Goal: Task Accomplishment & Management: Complete application form

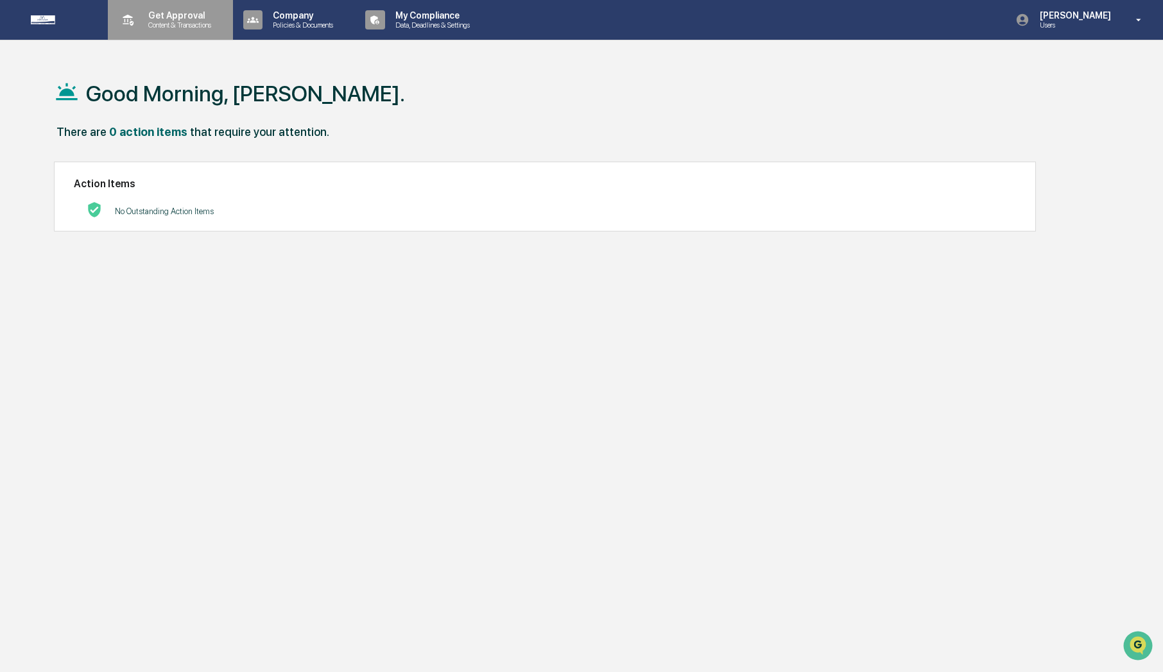
click at [148, 13] on p "Get Approval" at bounding box center [178, 15] width 80 height 10
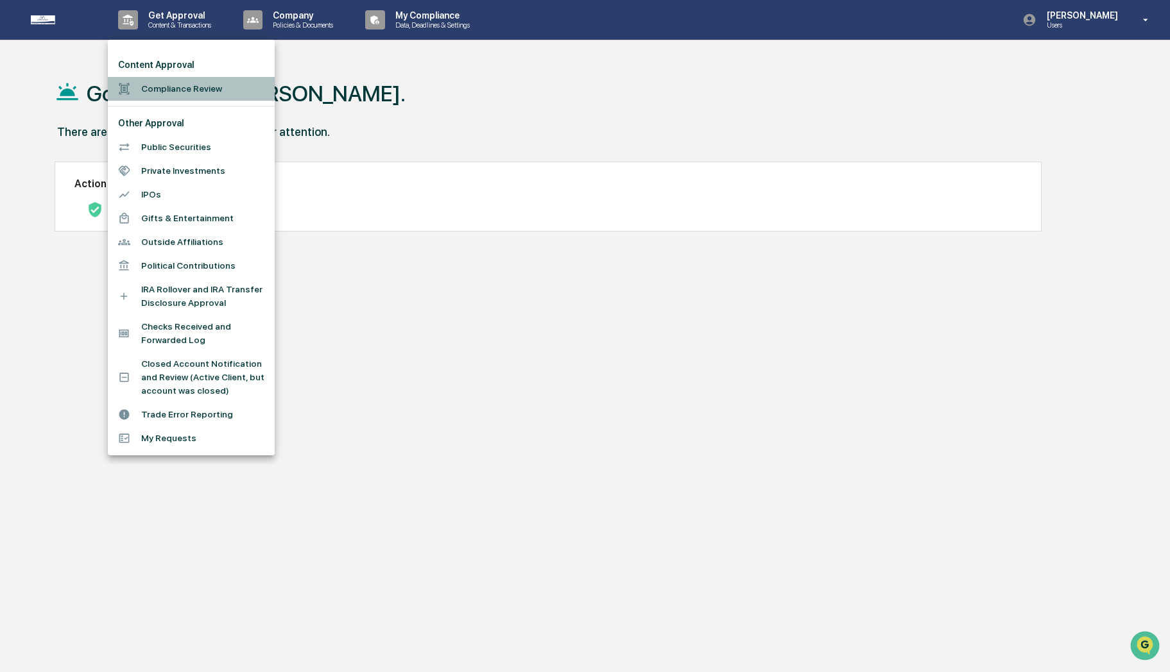
click at [141, 100] on li "Compliance Review" at bounding box center [191, 89] width 167 height 24
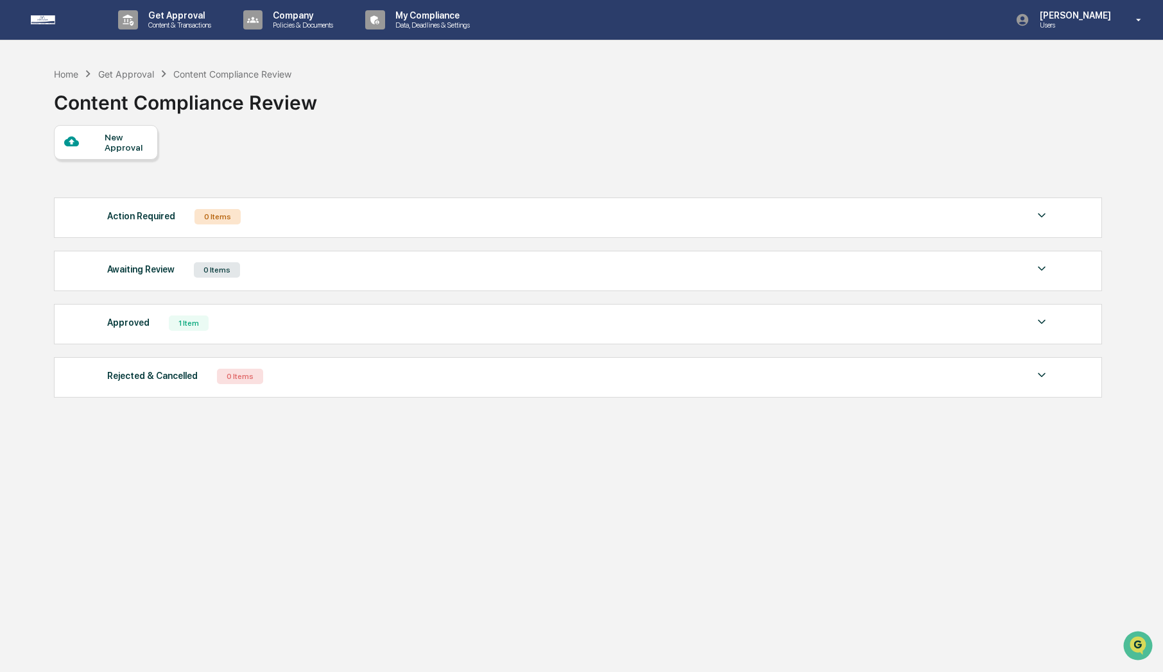
click at [123, 157] on div "New Approval" at bounding box center [106, 142] width 104 height 35
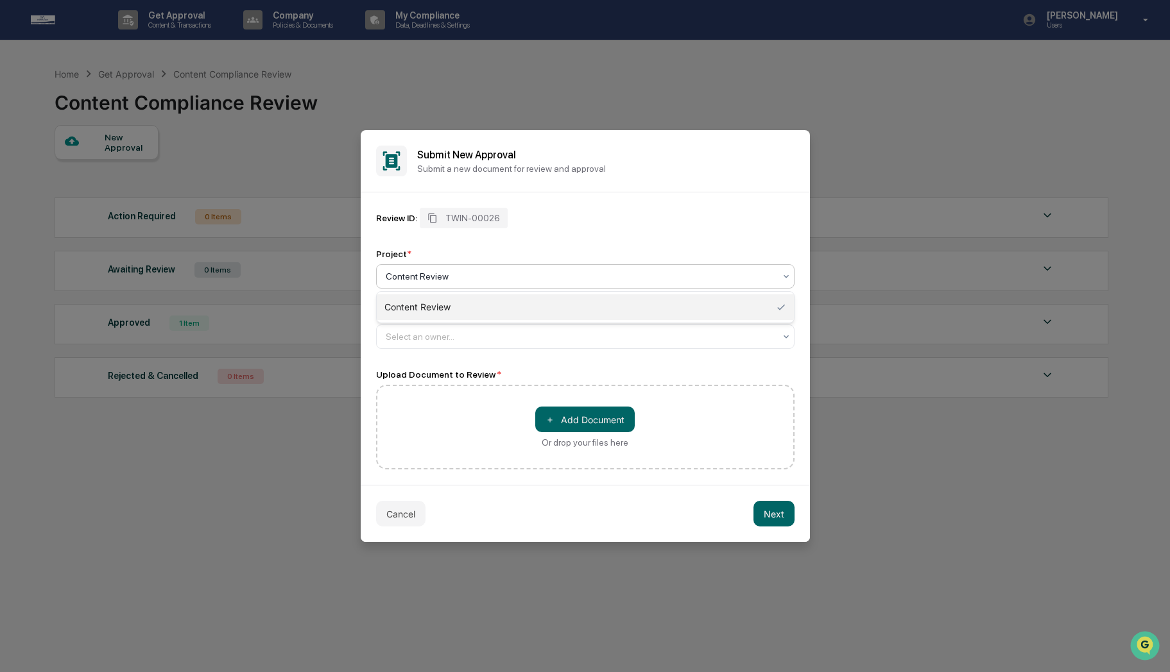
click at [454, 271] on div at bounding box center [580, 276] width 389 height 13
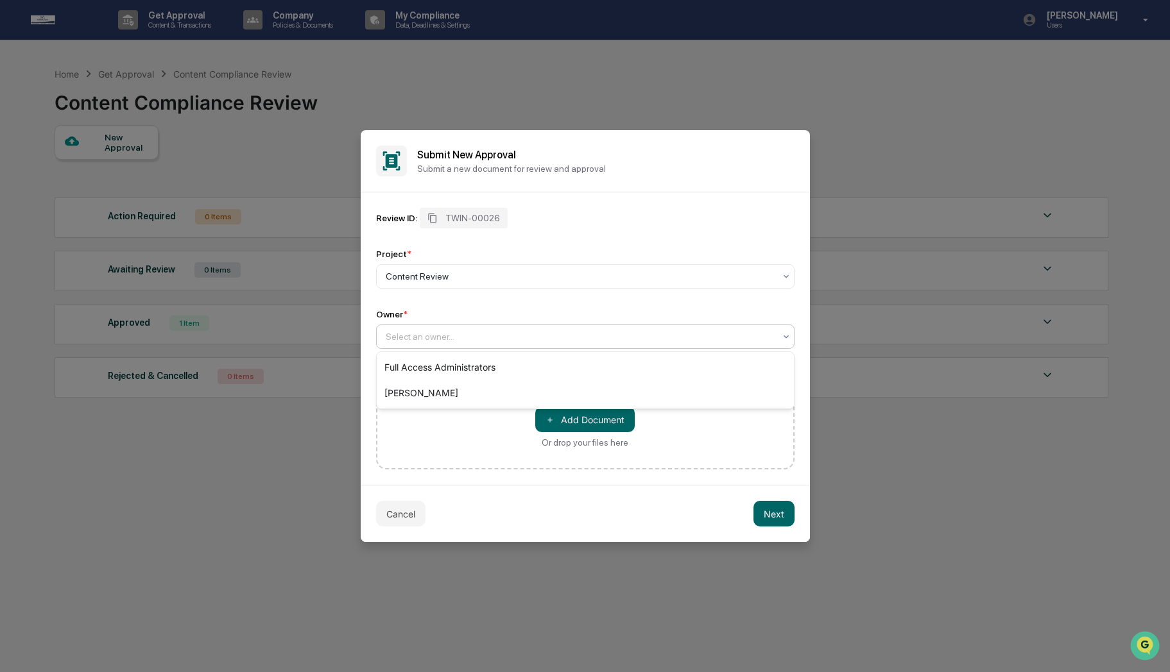
click at [461, 332] on div at bounding box center [580, 336] width 389 height 13
click at [446, 450] on div "＋ Add Document Or drop your files here" at bounding box center [585, 427] width 418 height 85
click at [457, 337] on div at bounding box center [580, 336] width 389 height 13
click at [446, 306] on div "Review ID: TWIN-00026 Project * Content Review Owner * Select an owner..." at bounding box center [585, 278] width 418 height 141
drag, startPoint x: 404, startPoint y: 310, endPoint x: 417, endPoint y: 314, distance: 14.2
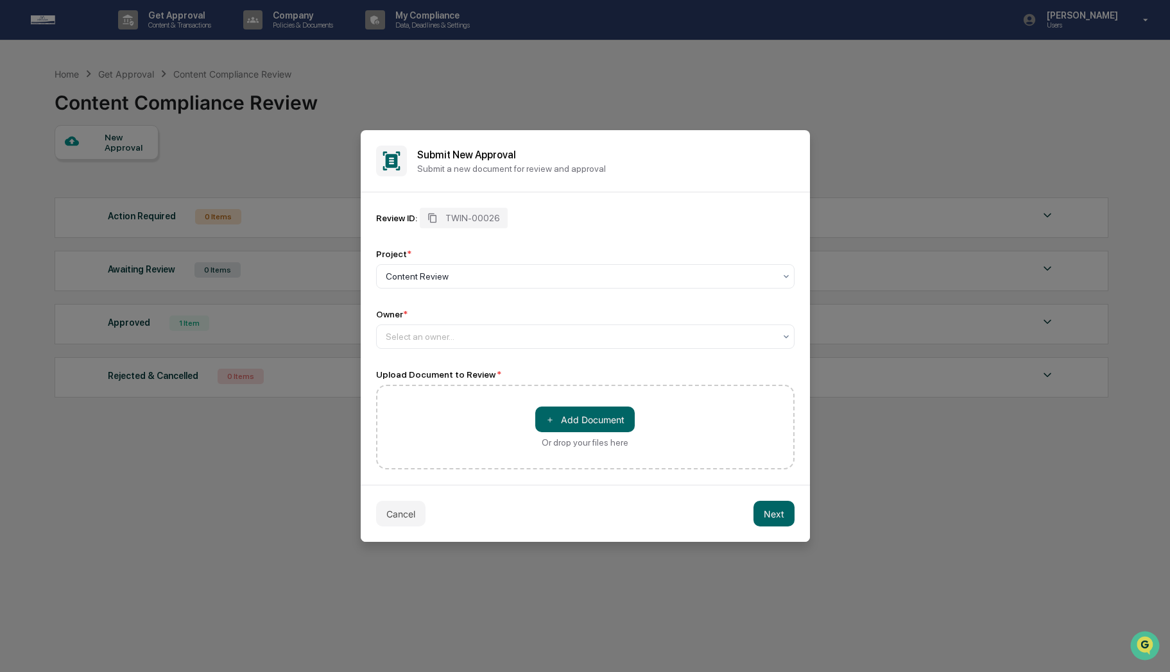
click at [436, 310] on div "Owner *" at bounding box center [585, 314] width 418 height 10
drag, startPoint x: 417, startPoint y: 314, endPoint x: 382, endPoint y: 317, distance: 34.7
click at [382, 317] on div "Owner *" at bounding box center [585, 314] width 418 height 10
drag, startPoint x: 382, startPoint y: 317, endPoint x: 438, endPoint y: 314, distance: 55.3
click at [437, 314] on div "Owner *" at bounding box center [585, 314] width 418 height 10
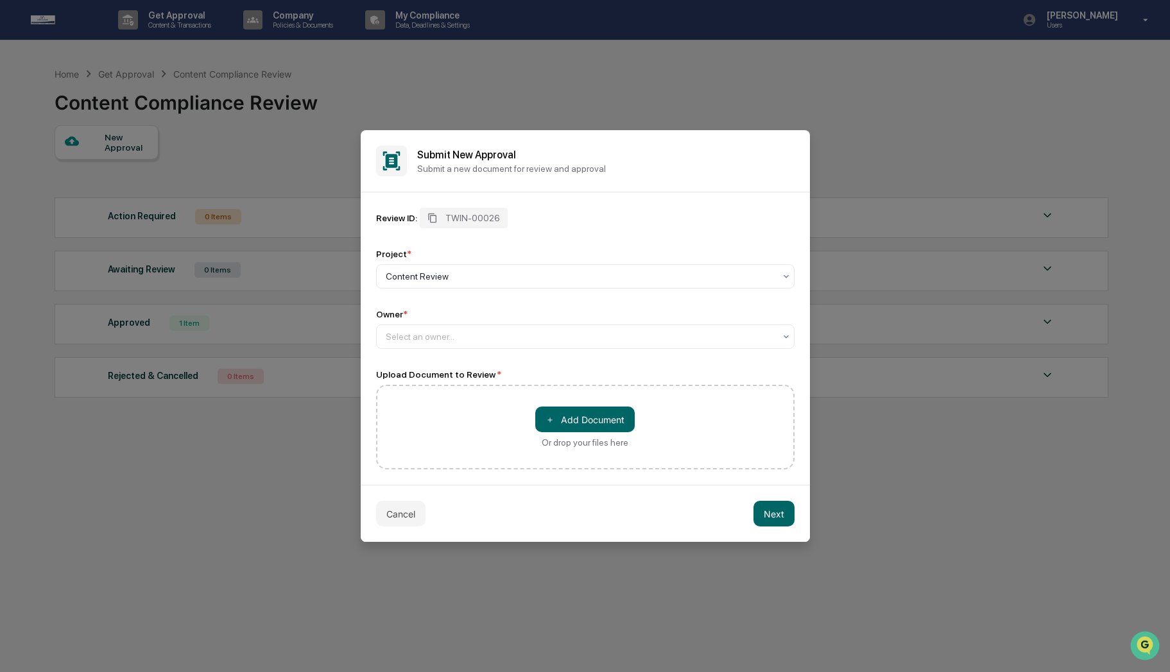
drag, startPoint x: 438, startPoint y: 314, endPoint x: 355, endPoint y: 312, distance: 82.8
click at [355, 312] on body "Get Approval Content & Transactions Company Policies & Documents My Compliance …" at bounding box center [585, 366] width 1170 height 733
click at [416, 316] on div "Owner *" at bounding box center [585, 314] width 418 height 10
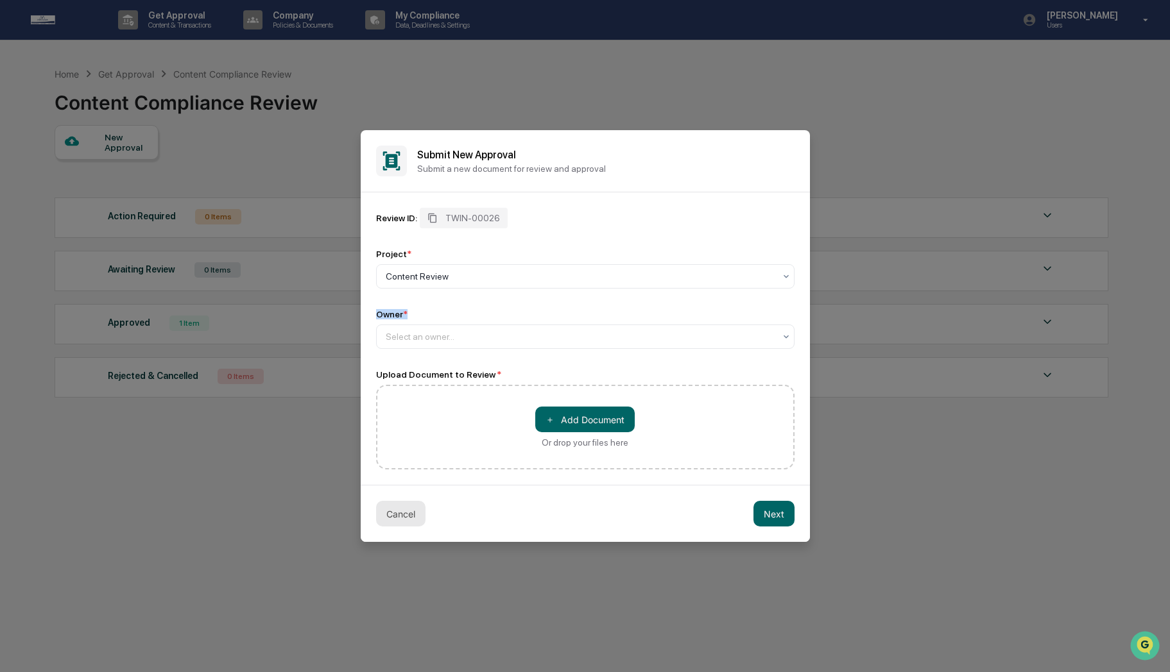
click at [401, 507] on button "Cancel" at bounding box center [400, 514] width 49 height 26
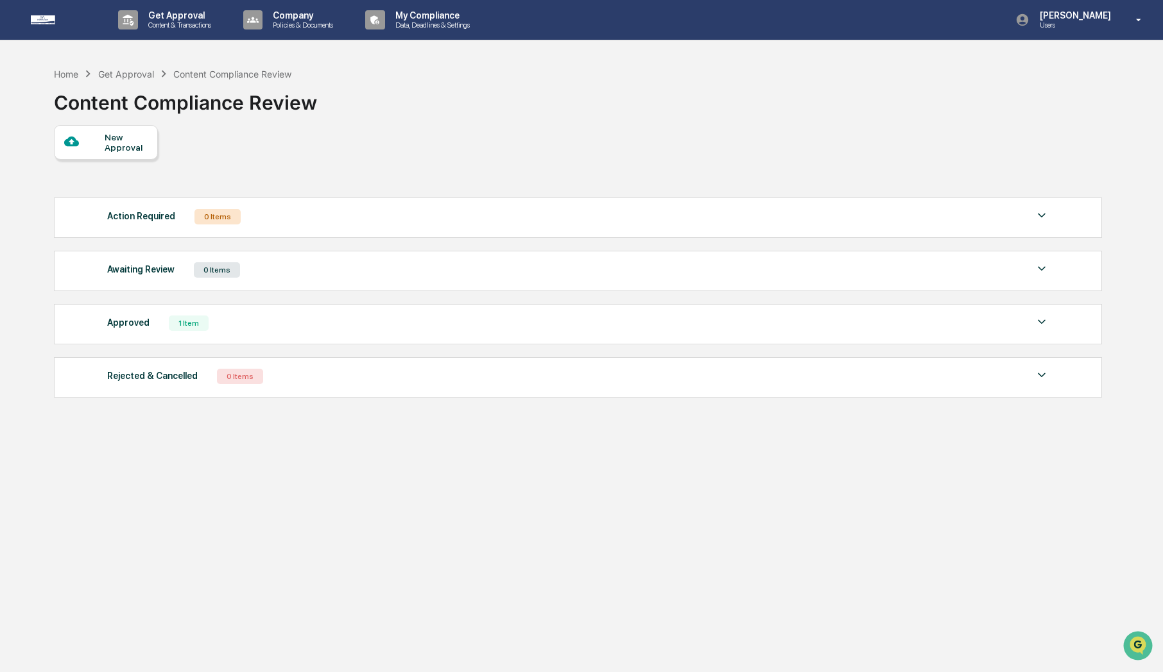
click at [152, 321] on div "Approved 1 Item" at bounding box center [578, 323] width 942 height 18
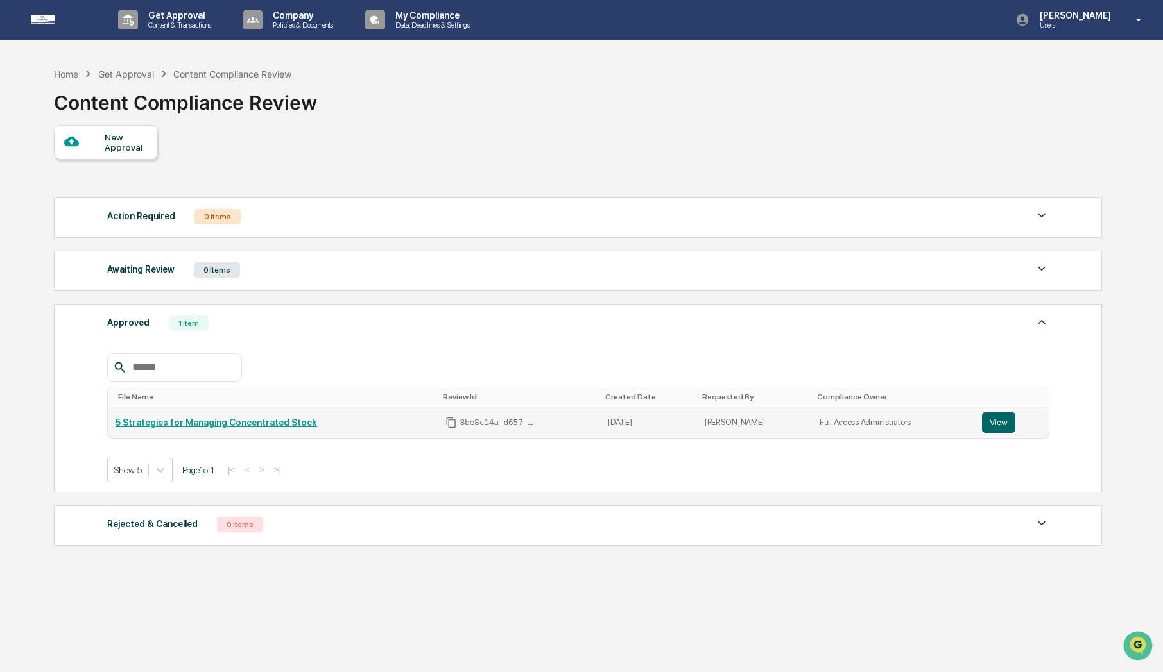
click at [224, 416] on td "5 Strategies for Managing Concentrated Stock" at bounding box center [273, 422] width 330 height 31
click at [224, 422] on link "5 Strategies for Managing Concentrated Stock" at bounding box center [216, 423] width 201 height 10
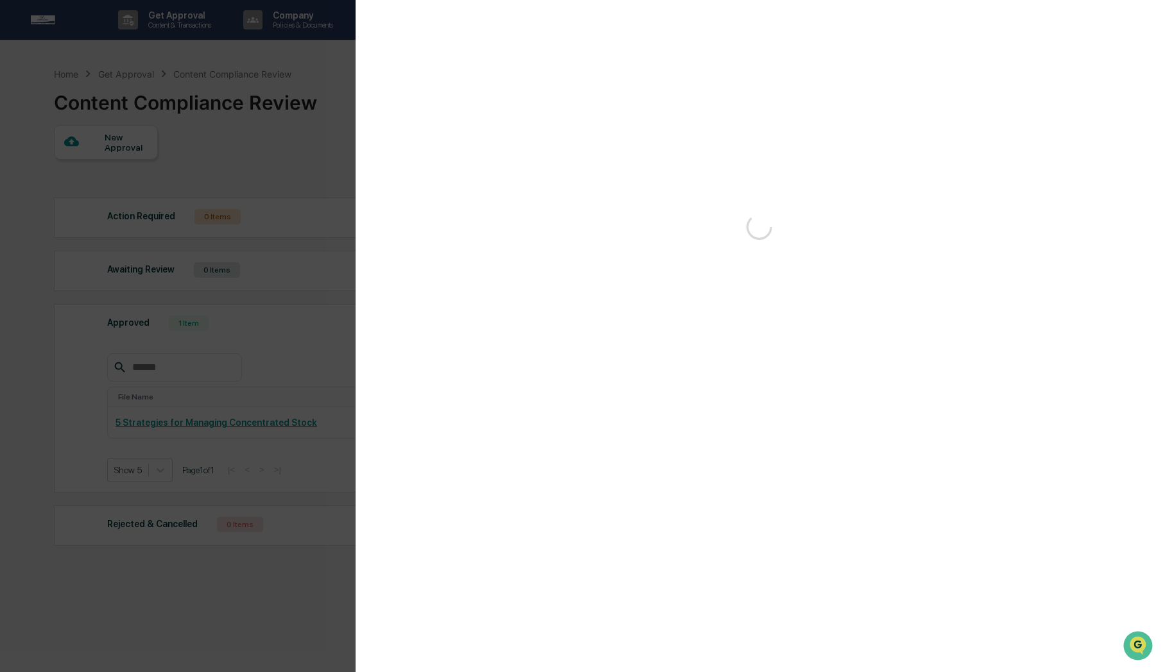
click at [300, 177] on div "Version History" at bounding box center [581, 336] width 1163 height 672
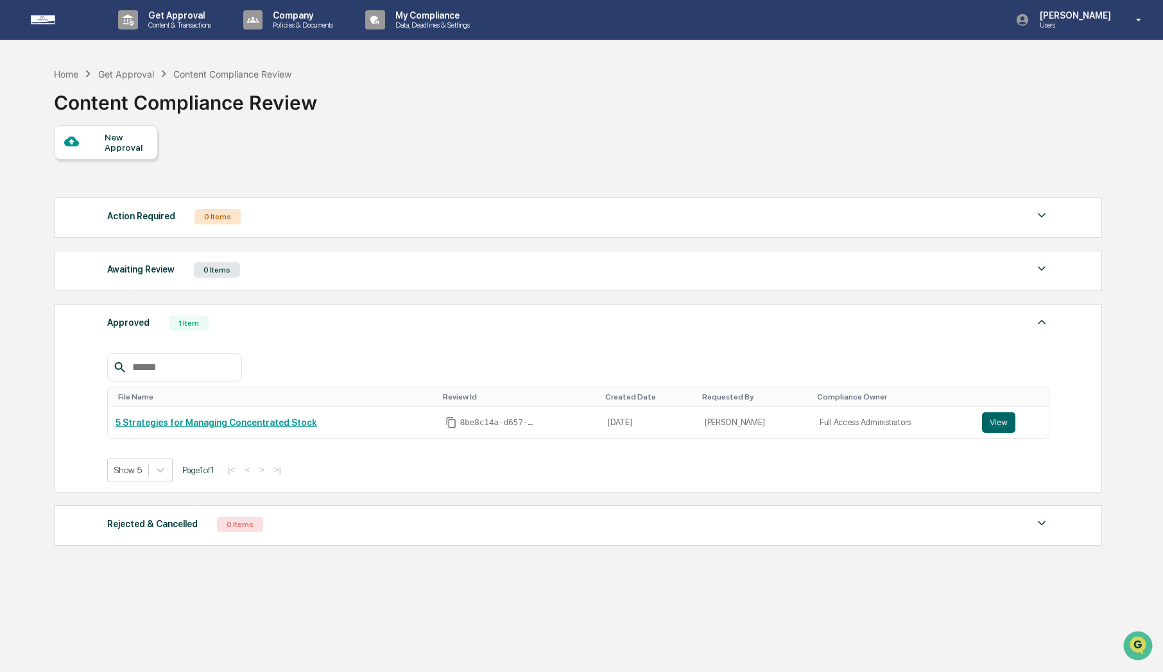
click at [71, 139] on icon at bounding box center [71, 142] width 14 height 10
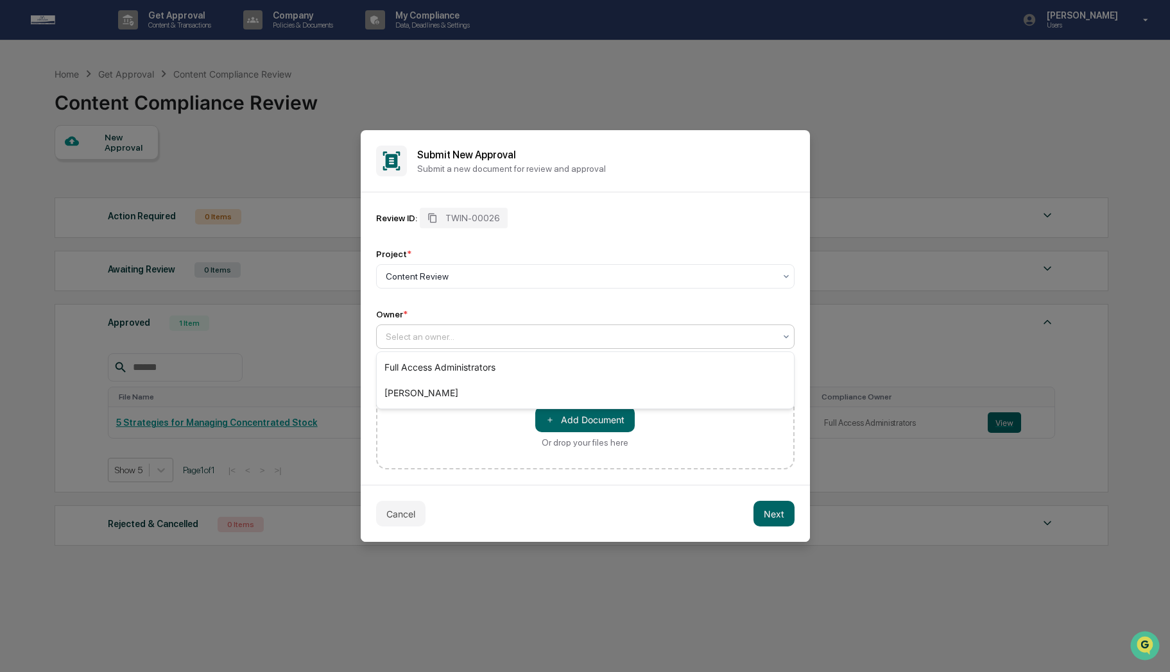
click at [473, 342] on div at bounding box center [580, 336] width 389 height 13
click at [447, 371] on div "Full Access Administrators" at bounding box center [585, 368] width 417 height 26
click at [573, 424] on button "＋ Add Document" at bounding box center [584, 420] width 99 height 26
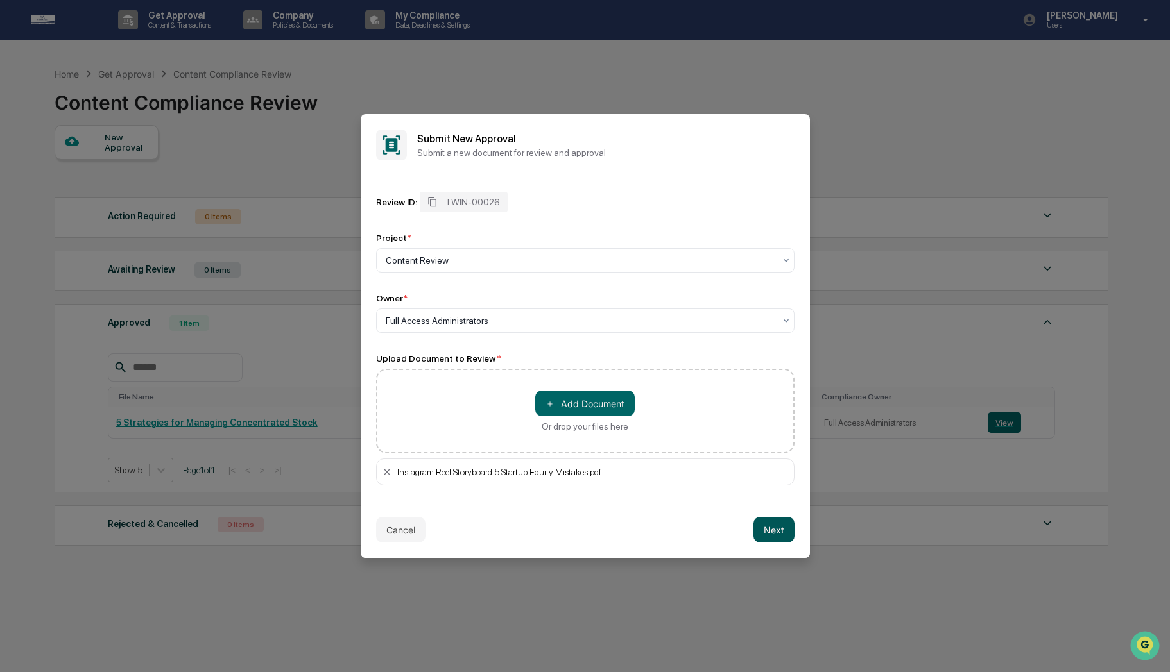
click at [766, 527] on button "Next" at bounding box center [773, 530] width 41 height 26
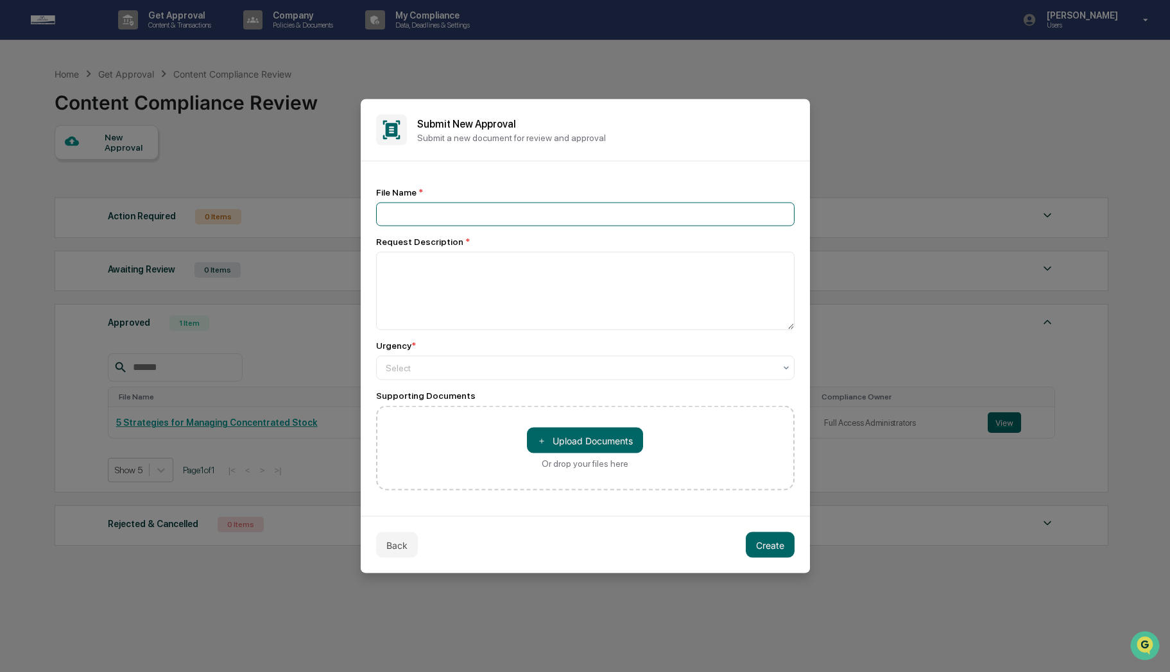
click at [479, 209] on input at bounding box center [585, 215] width 418 height 24
paste input "*"
type input "*"
paste input "**********"
drag, startPoint x: 424, startPoint y: 216, endPoint x: 338, endPoint y: 207, distance: 85.8
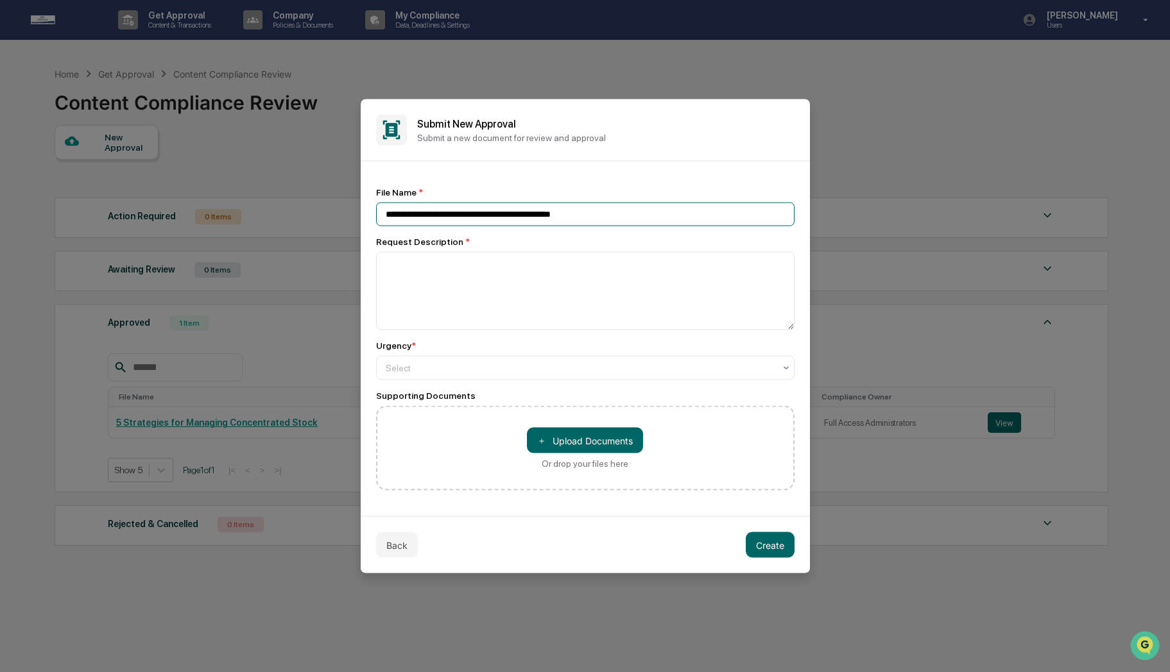
click at [338, 208] on body "**********" at bounding box center [585, 366] width 1170 height 733
drag, startPoint x: 393, startPoint y: 214, endPoint x: 373, endPoint y: 214, distance: 19.9
click at [373, 214] on div "**********" at bounding box center [585, 339] width 449 height 355
type input "**********"
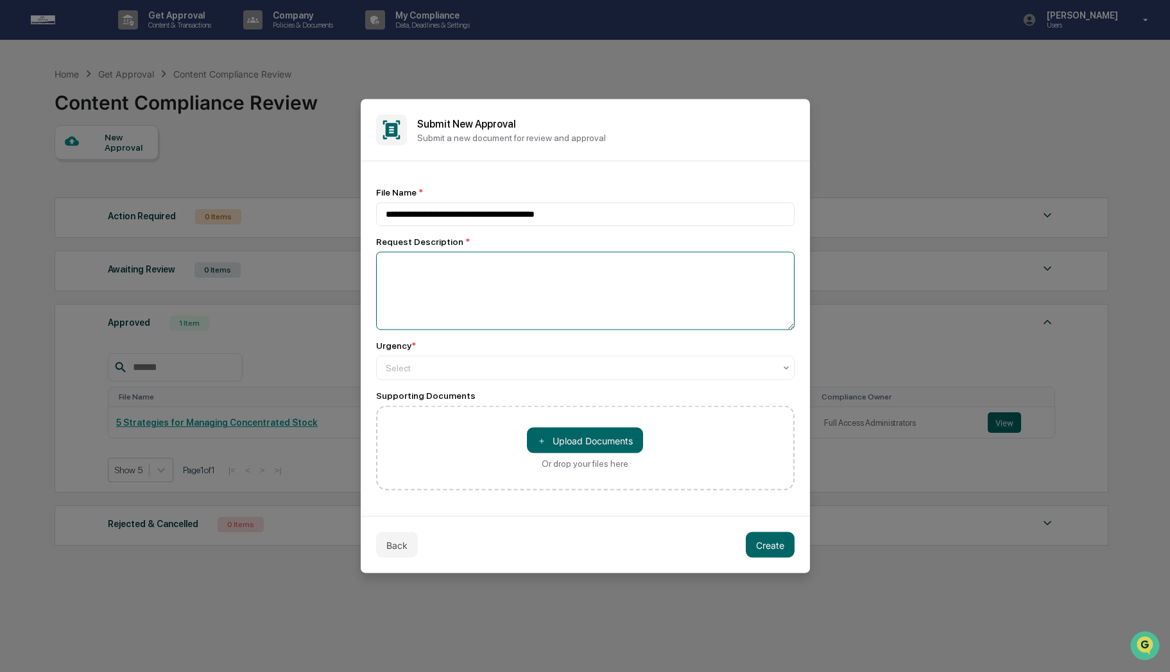
click at [459, 282] on textarea at bounding box center [585, 291] width 418 height 78
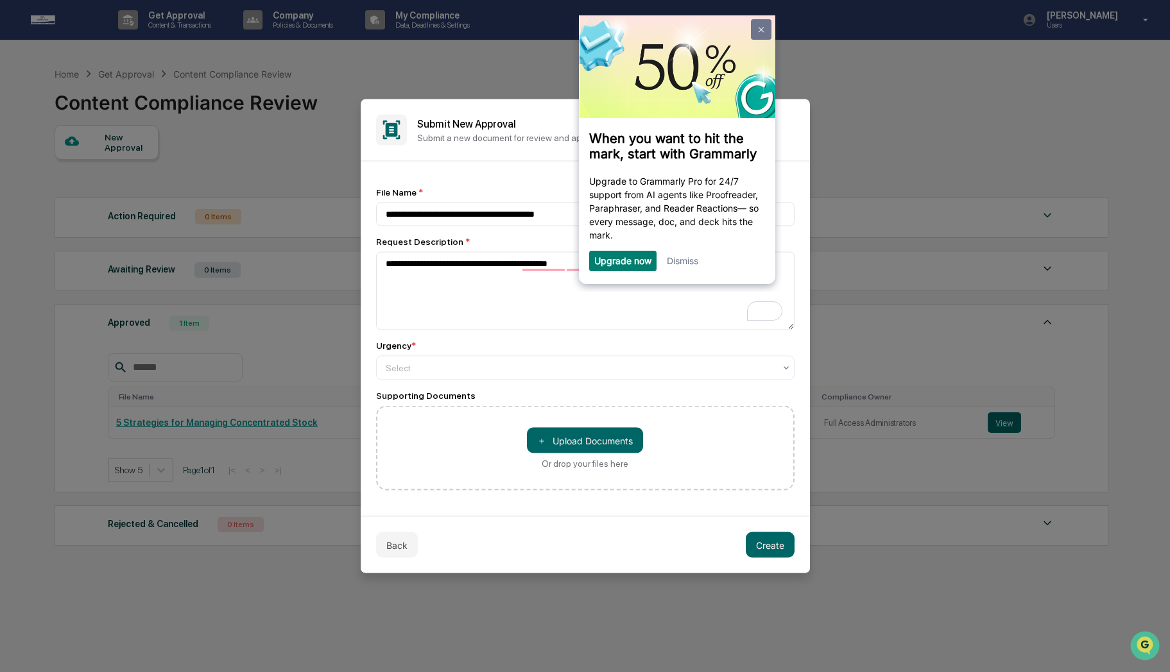
click at [761, 31] on img at bounding box center [760, 29] width 5 height 6
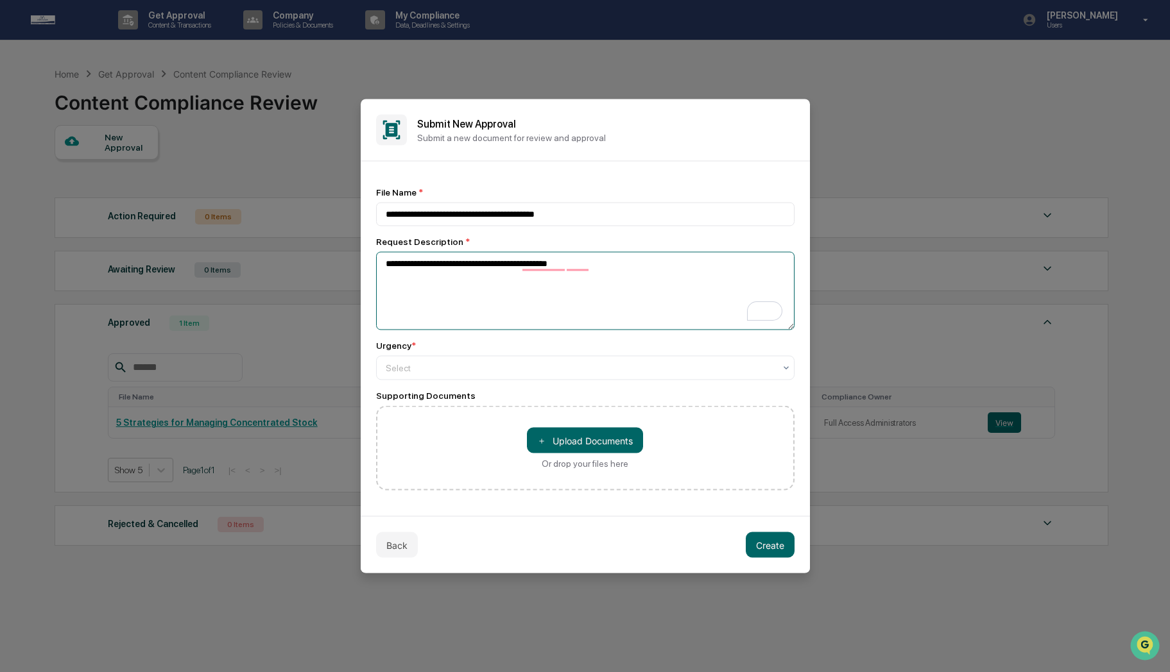
click at [645, 286] on textarea "**********" at bounding box center [585, 291] width 418 height 78
type textarea "**********"
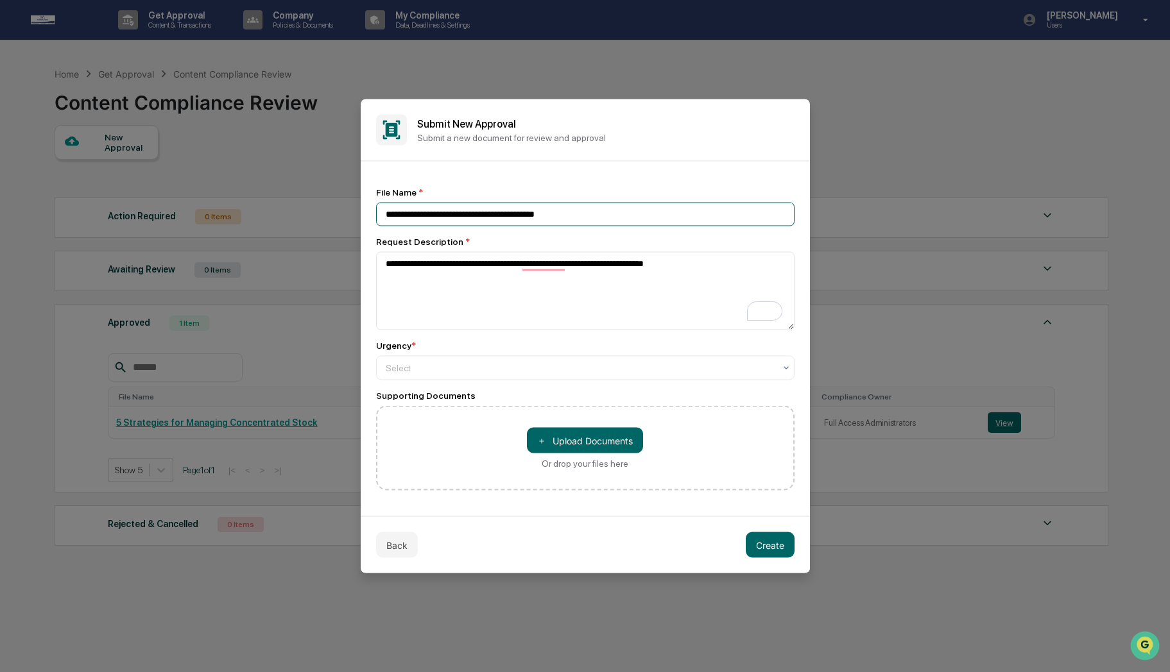
drag, startPoint x: 404, startPoint y: 212, endPoint x: 355, endPoint y: 214, distance: 49.4
click at [355, 214] on body "**********" at bounding box center [585, 366] width 1170 height 733
type input "**********"
click at [490, 376] on div "Select" at bounding box center [580, 368] width 402 height 18
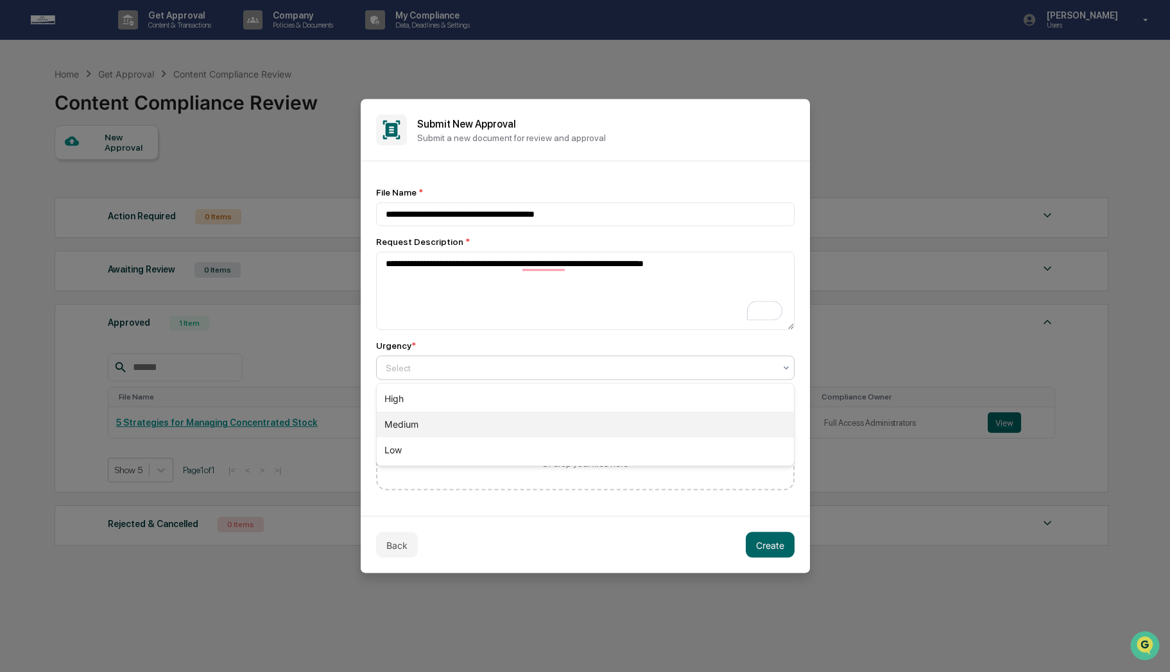
click at [470, 422] on div "Medium" at bounding box center [585, 425] width 417 height 26
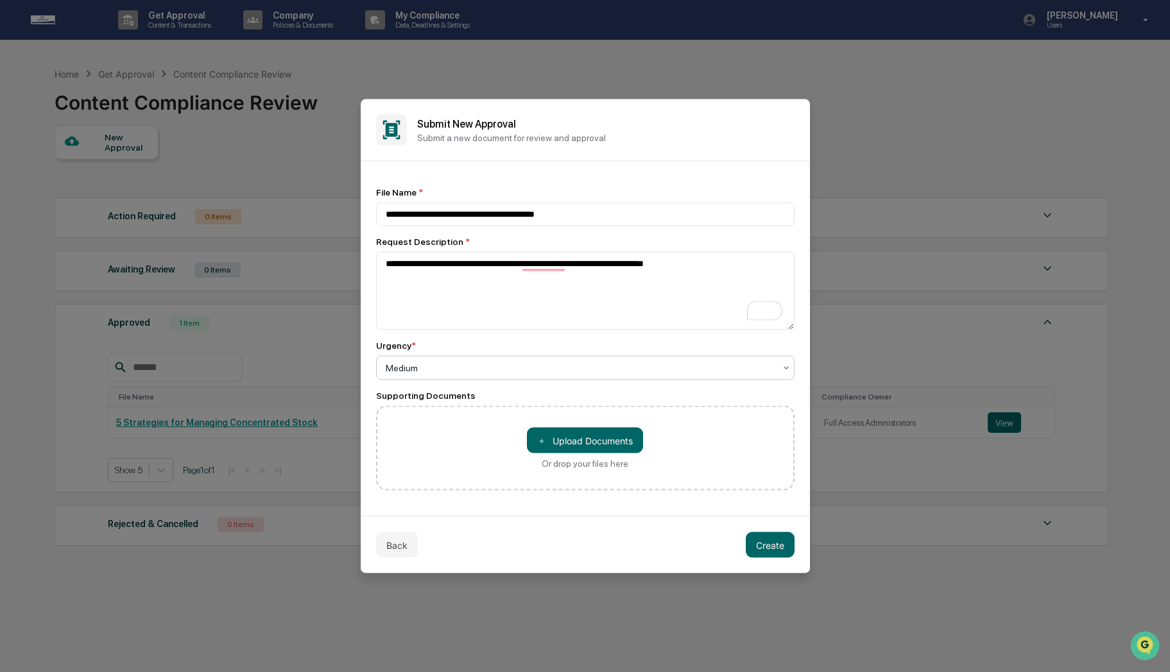
click at [508, 339] on div "**********" at bounding box center [585, 339] width 418 height 304
click at [550, 432] on button "＋ Upload Documents" at bounding box center [585, 441] width 116 height 26
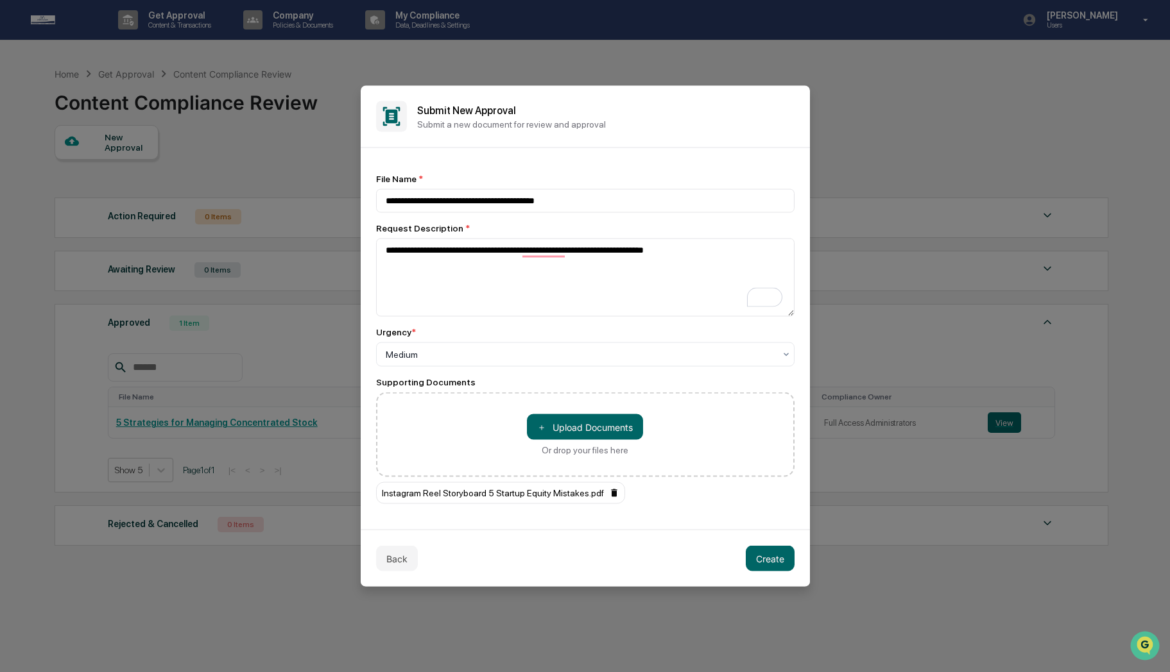
click at [619, 492] on icon at bounding box center [614, 493] width 10 height 10
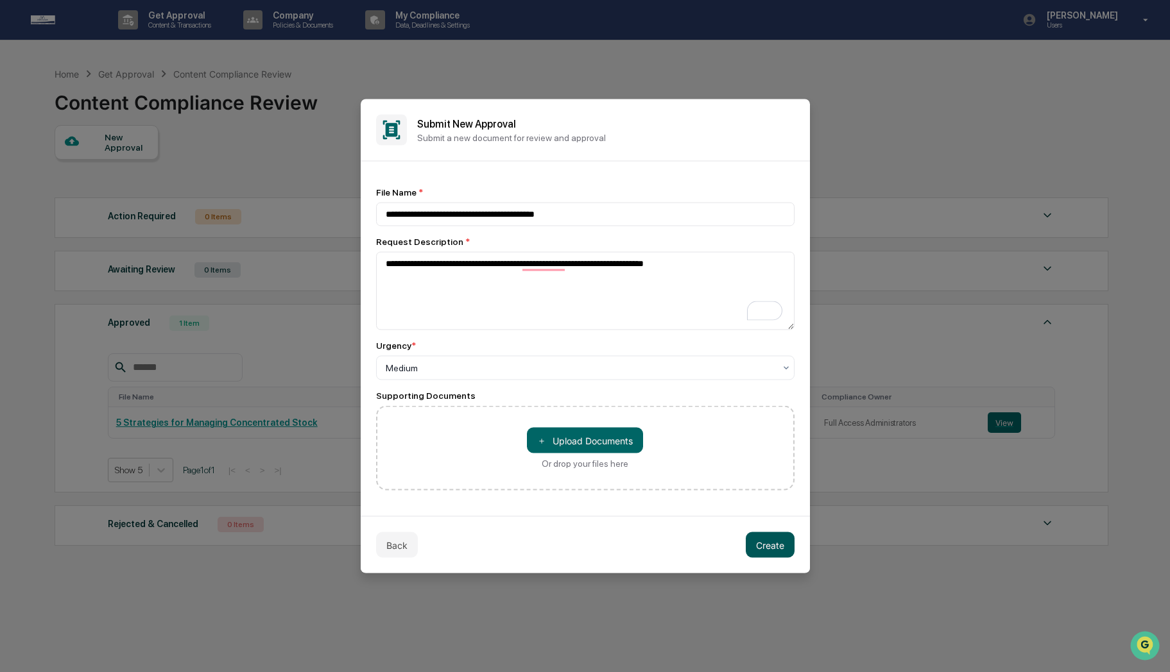
click at [769, 549] on button "Create" at bounding box center [770, 546] width 49 height 26
